Goal: Navigation & Orientation: Find specific page/section

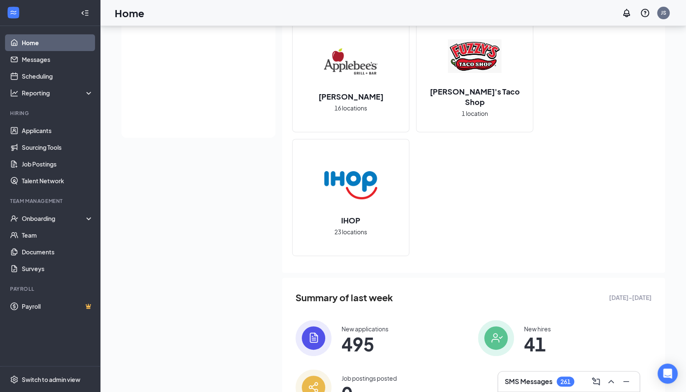
scroll to position [275, 0]
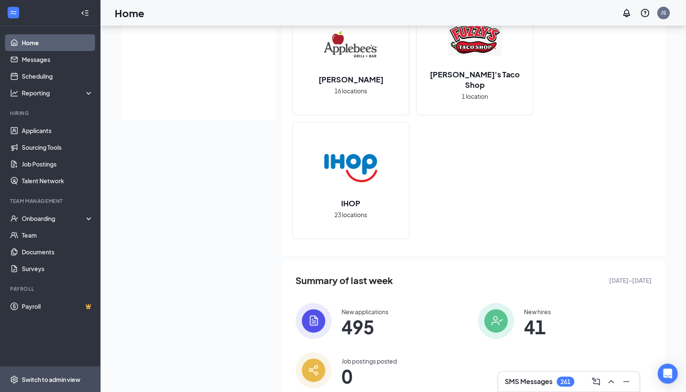
click at [47, 379] on div "Switch to admin view" at bounding box center [51, 379] width 59 height 8
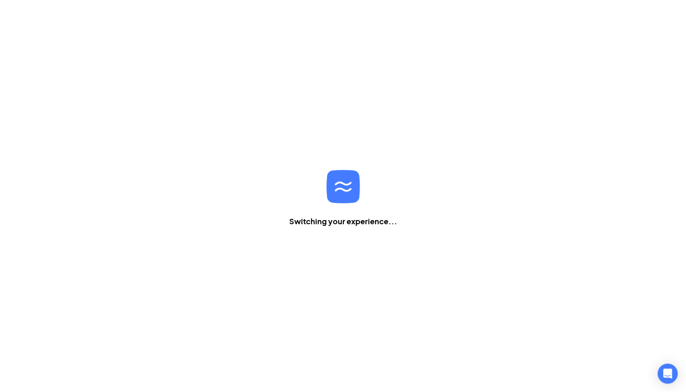
click at [47, 379] on div "Home Messages Scheduling Reporting Hiring Applicants Sourcing Tools Job Posting…" at bounding box center [343, 348] width 686 height 696
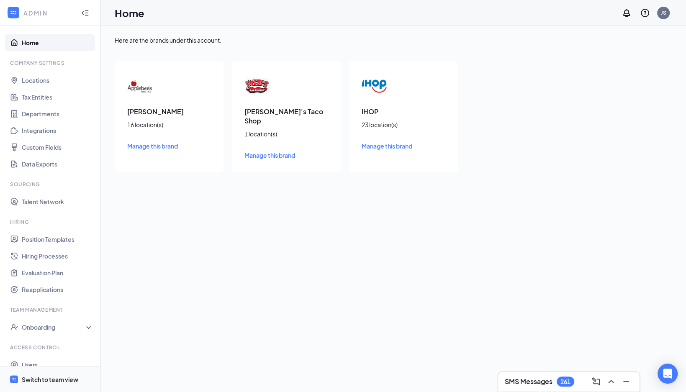
click at [50, 381] on div "Switch to team view" at bounding box center [50, 379] width 56 height 8
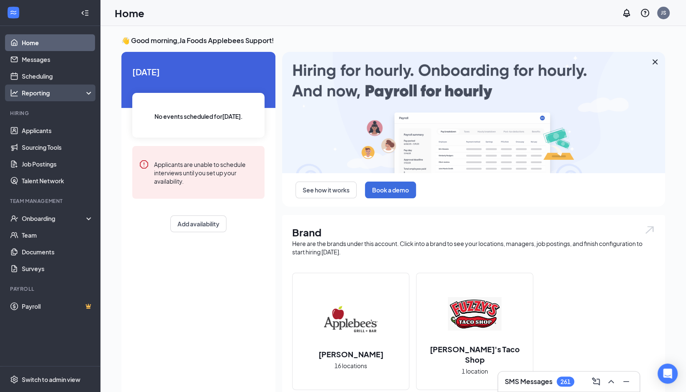
click at [35, 96] on div "Reporting" at bounding box center [58, 93] width 72 height 8
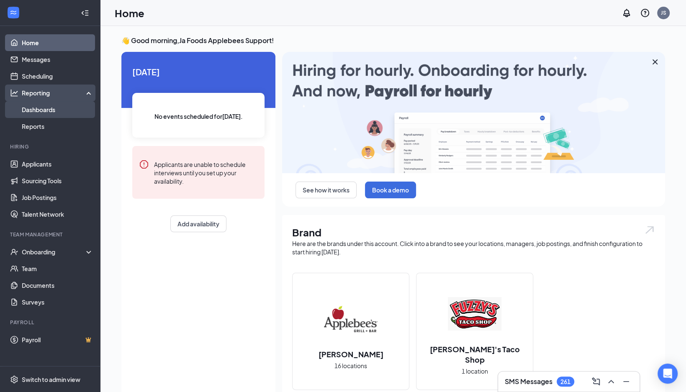
click at [40, 108] on link "Dashboards" at bounding box center [58, 109] width 72 height 17
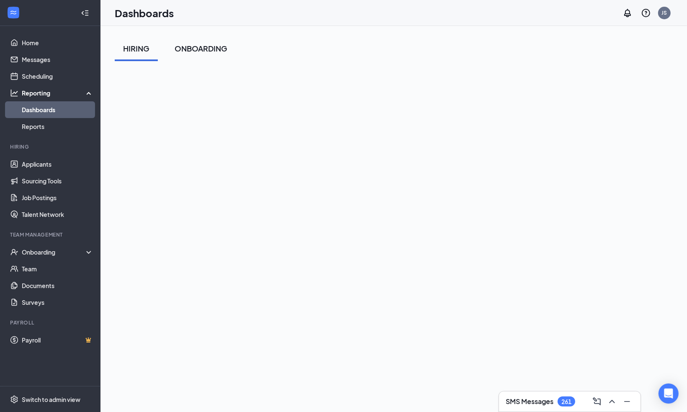
click at [203, 47] on div "ONBOARDING" at bounding box center [200, 48] width 53 height 10
click at [37, 165] on link "Applicants" at bounding box center [58, 164] width 72 height 17
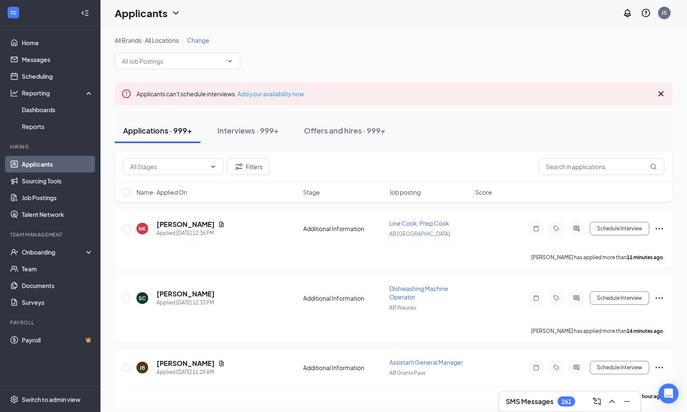
click at [183, 193] on span "Name · Applied On" at bounding box center [161, 192] width 51 height 8
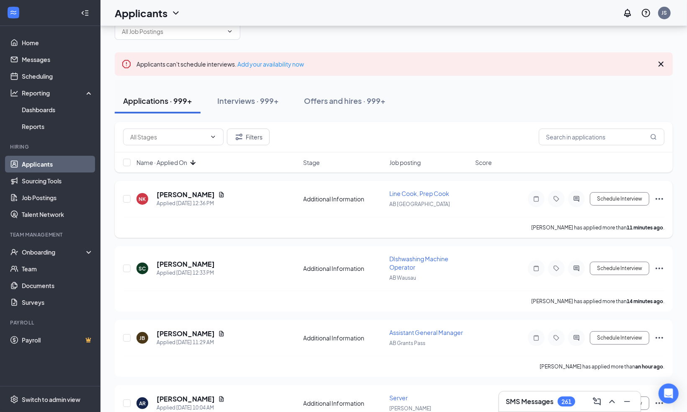
scroll to position [30, 0]
click at [195, 162] on icon "ArrowDown" at bounding box center [192, 161] width 5 height 5
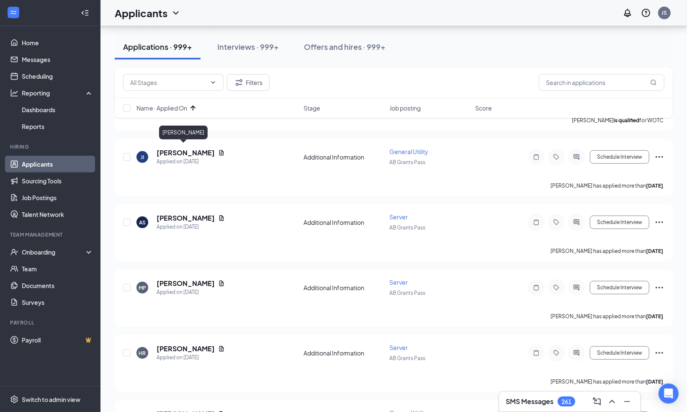
scroll to position [402, 0]
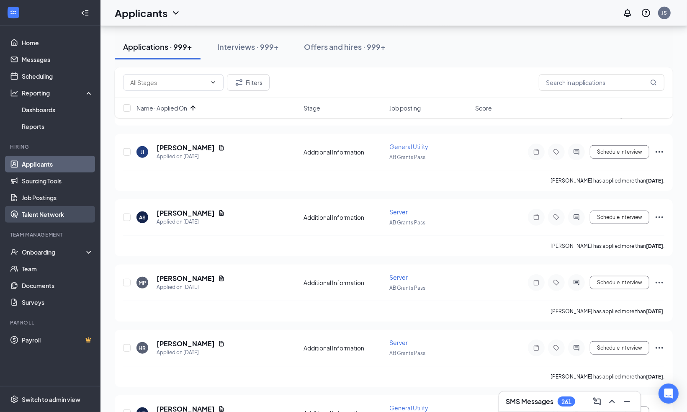
click at [42, 209] on link "Talent Network" at bounding box center [58, 214] width 72 height 17
